Goal: Use online tool/utility: Utilize a website feature to perform a specific function

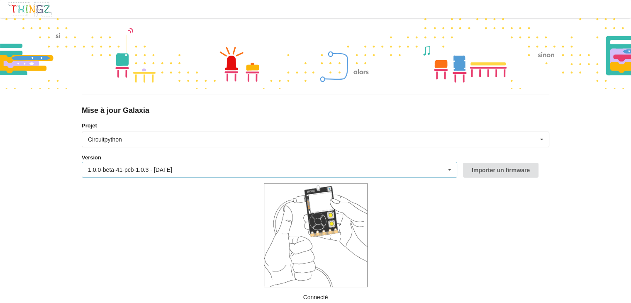
click at [181, 173] on div "1.0.0-beta-41-pcb-1.0.3 - [DATE] 1.0.0-beta-41-pcb-1.0.3 - [DATE] 1.0.0-beta-40…" at bounding box center [269, 170] width 375 height 16
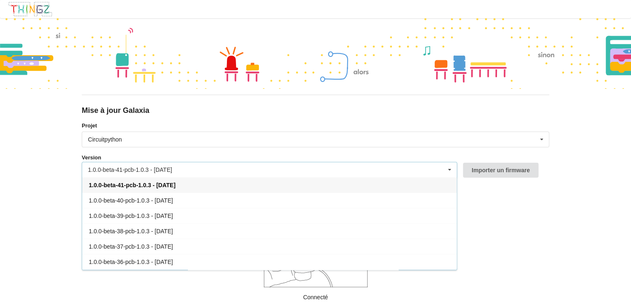
click at [183, 167] on div "1.0.0-beta-41-pcb-1.0.3 - [DATE] 1.0.0-beta-41-pcb-1.0.3 - [DATE] 1.0.0-beta-40…" at bounding box center [269, 170] width 375 height 16
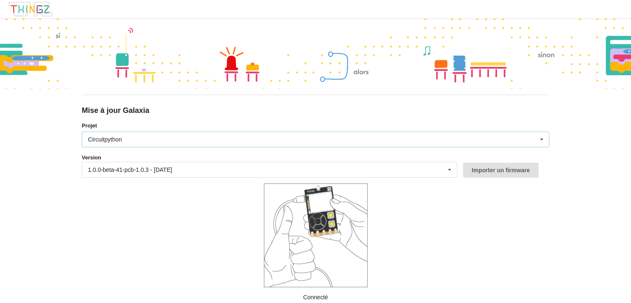
click at [160, 141] on div "Circuitpython Micropython Circuitpython" at bounding box center [315, 139] width 467 height 16
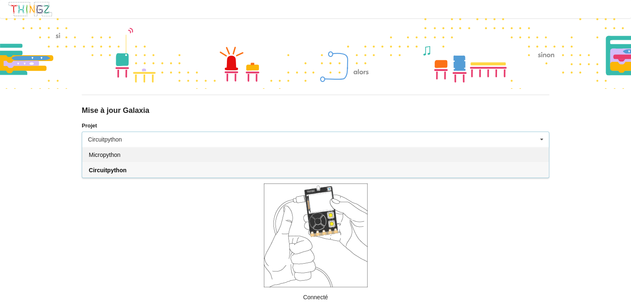
click at [117, 160] on div "Micropython" at bounding box center [315, 154] width 466 height 15
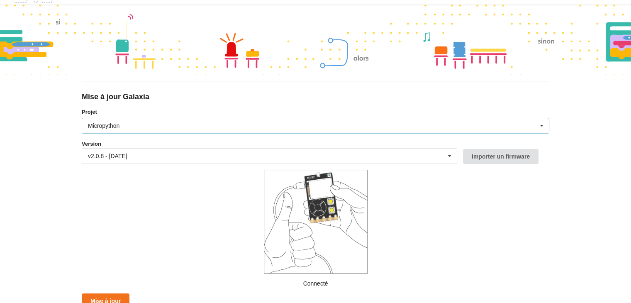
scroll to position [18, 0]
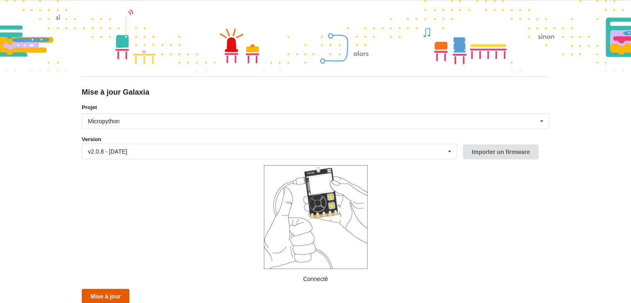
click at [114, 293] on button "Mise à jour" at bounding box center [106, 296] width 48 height 15
click at [112, 294] on button "Mise à jour" at bounding box center [106, 296] width 48 height 15
click at [115, 299] on button "Mise à jour" at bounding box center [106, 296] width 48 height 15
click at [102, 295] on button "Mise à jour" at bounding box center [106, 296] width 48 height 15
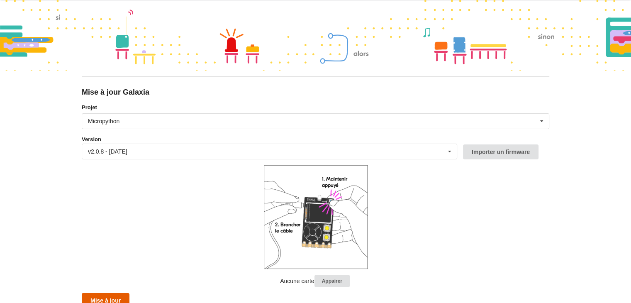
click at [109, 295] on button "Mise à jour" at bounding box center [106, 300] width 48 height 15
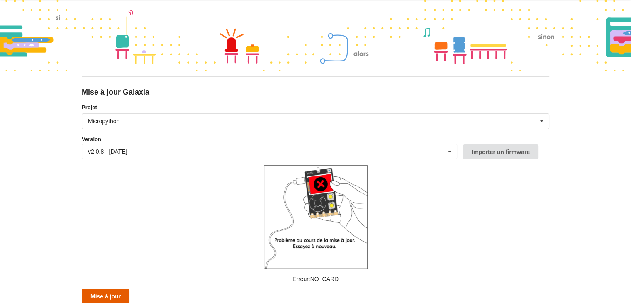
click at [108, 292] on button "Mise à jour" at bounding box center [106, 296] width 48 height 15
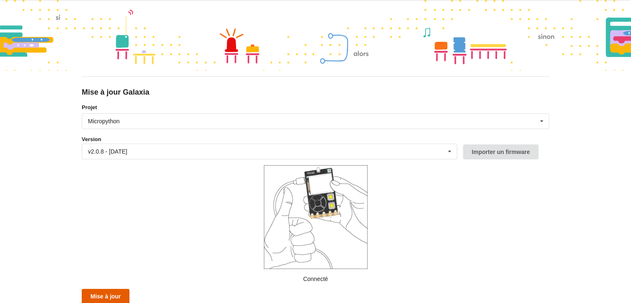
click at [103, 299] on button "Mise à jour" at bounding box center [106, 296] width 48 height 15
click at [114, 295] on button "Mise à jour" at bounding box center [106, 296] width 48 height 15
click at [114, 296] on button "Mise à jour" at bounding box center [106, 296] width 48 height 15
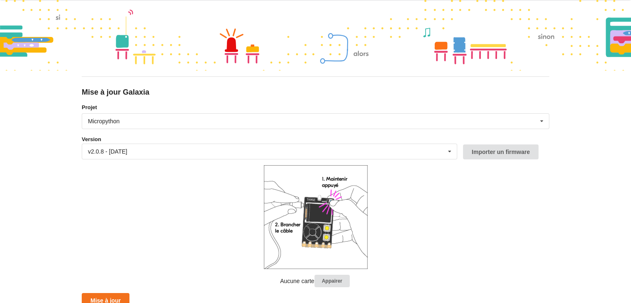
click at [285, 284] on html "Mise à jour Galaxia Projet Micropython Micropython Circuitpython Version v2.0.8…" at bounding box center [315, 133] width 631 height 303
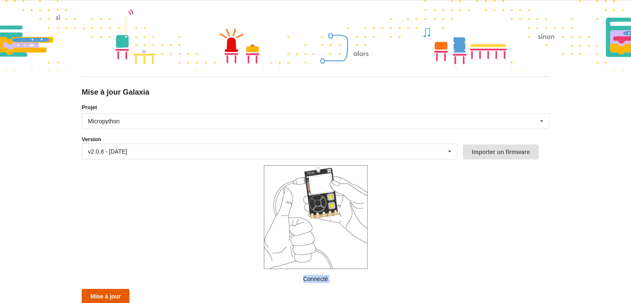
click at [107, 292] on button "Mise à jour" at bounding box center [106, 296] width 48 height 15
click at [107, 296] on button "Mise à jour" at bounding box center [106, 296] width 48 height 15
click at [111, 292] on button "Mise à jour" at bounding box center [106, 296] width 48 height 15
click at [108, 292] on button "Mise à jour" at bounding box center [106, 296] width 48 height 15
